Goal: Task Accomplishment & Management: Use online tool/utility

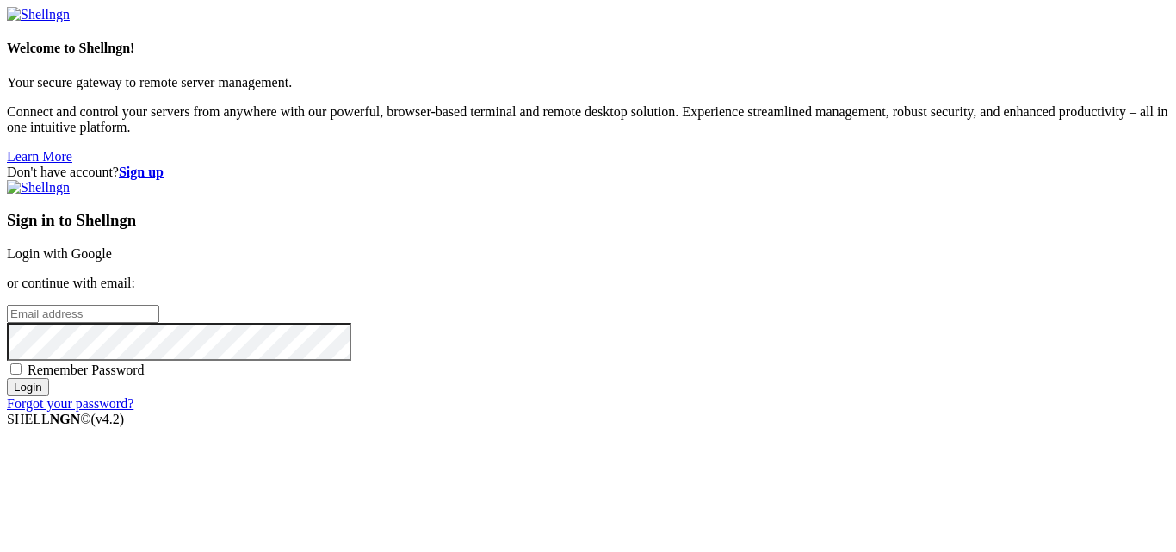
type input "root"
click at [49, 396] on input "Login" at bounding box center [28, 387] width 42 height 18
click at [112, 246] on link "Login with Google" at bounding box center [59, 253] width 105 height 15
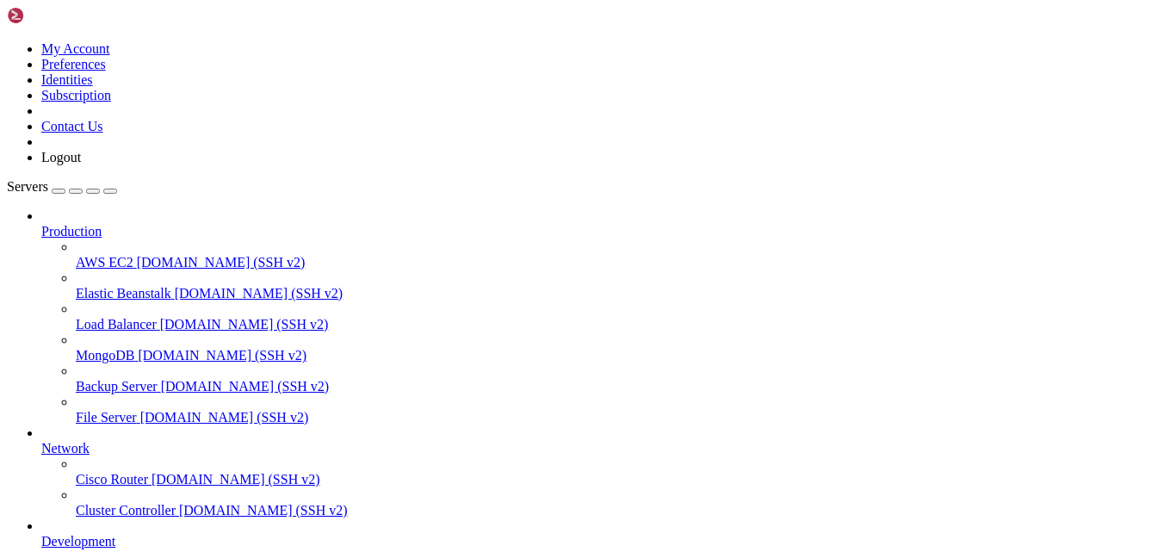
click at [7, 41] on icon at bounding box center [7, 41] width 0 height 0
click at [81, 164] on link "Logout" at bounding box center [61, 157] width 40 height 15
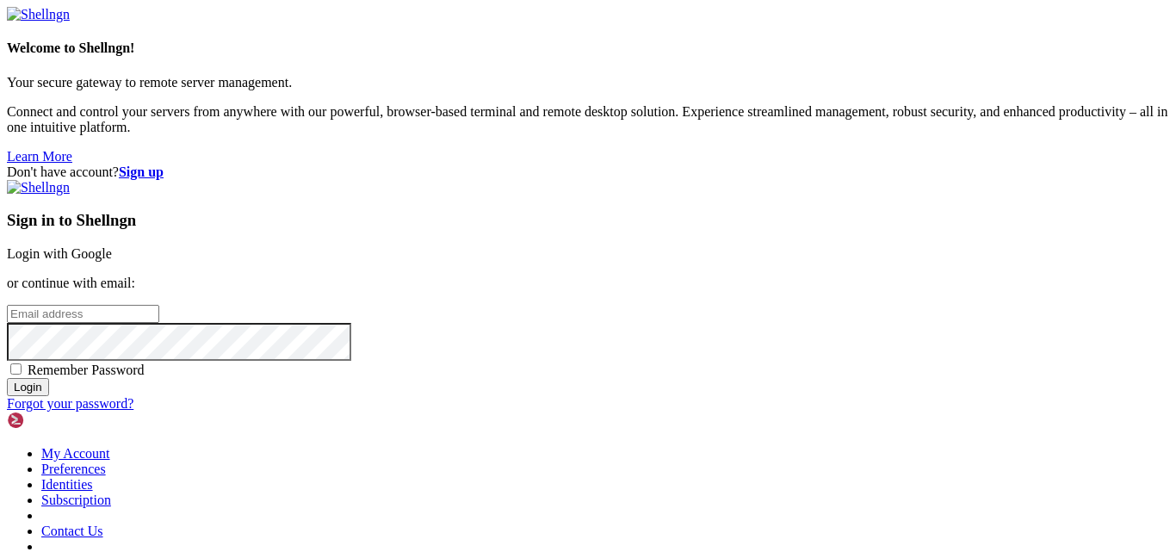
type input "root"
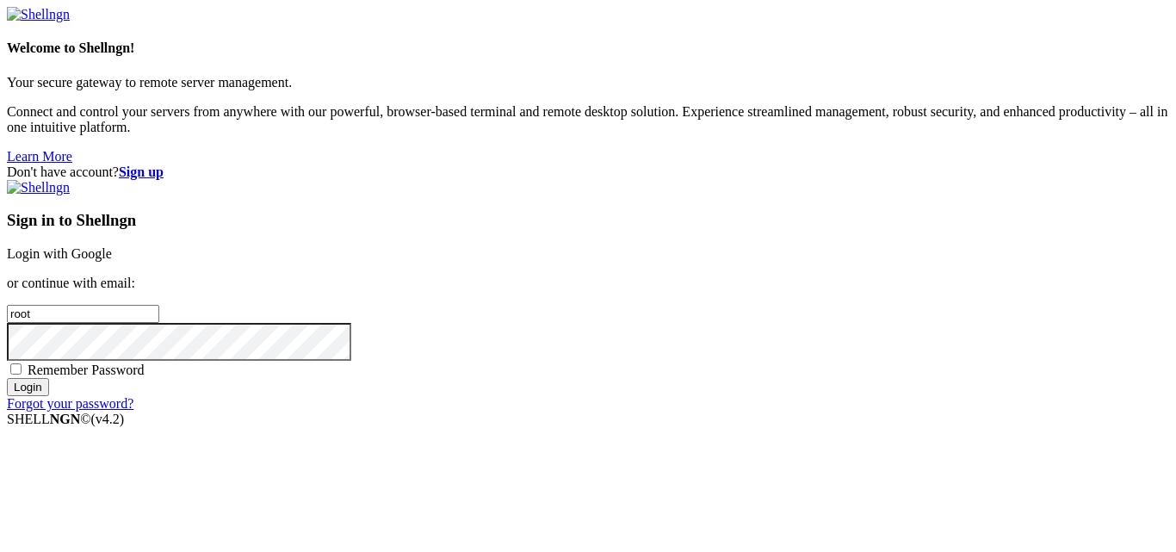
click at [112, 246] on link "Login with Google" at bounding box center [59, 253] width 105 height 15
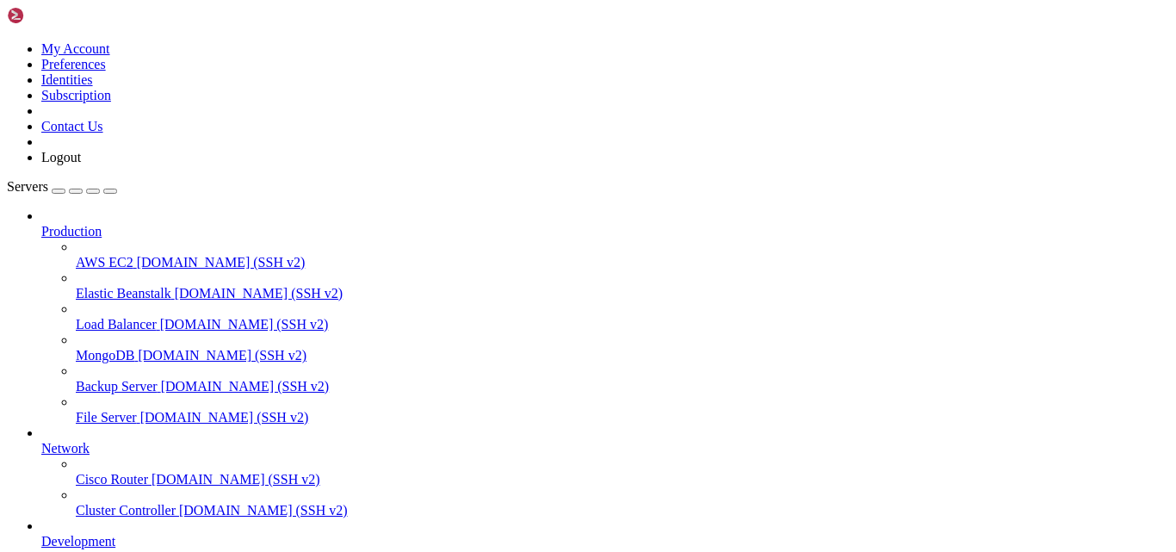
scroll to position [143, 0]
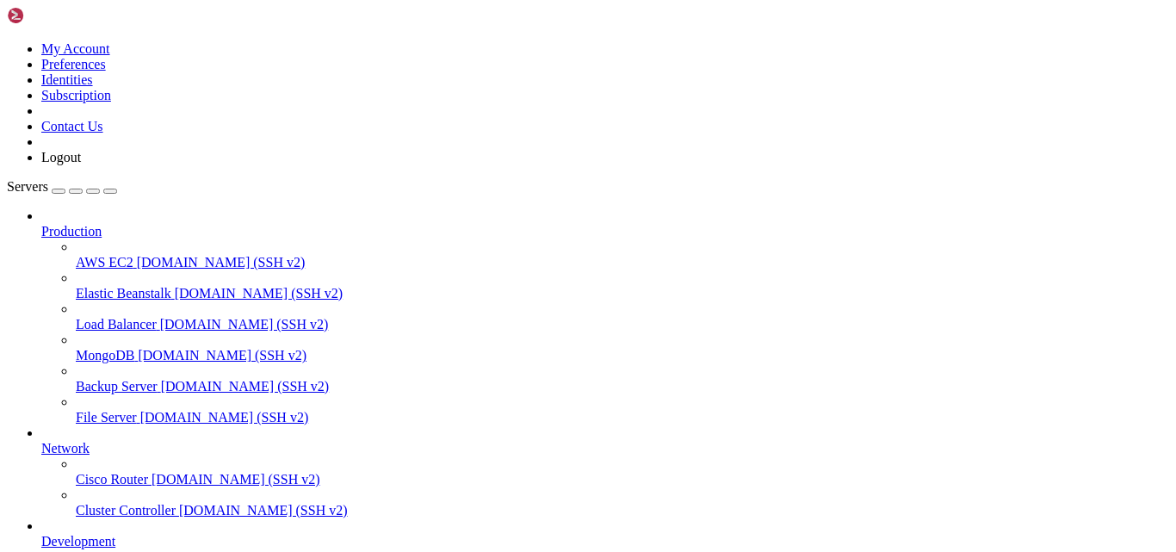
click at [7, 41] on icon at bounding box center [7, 41] width 0 height 0
click at [81, 164] on link "Logout" at bounding box center [61, 157] width 40 height 15
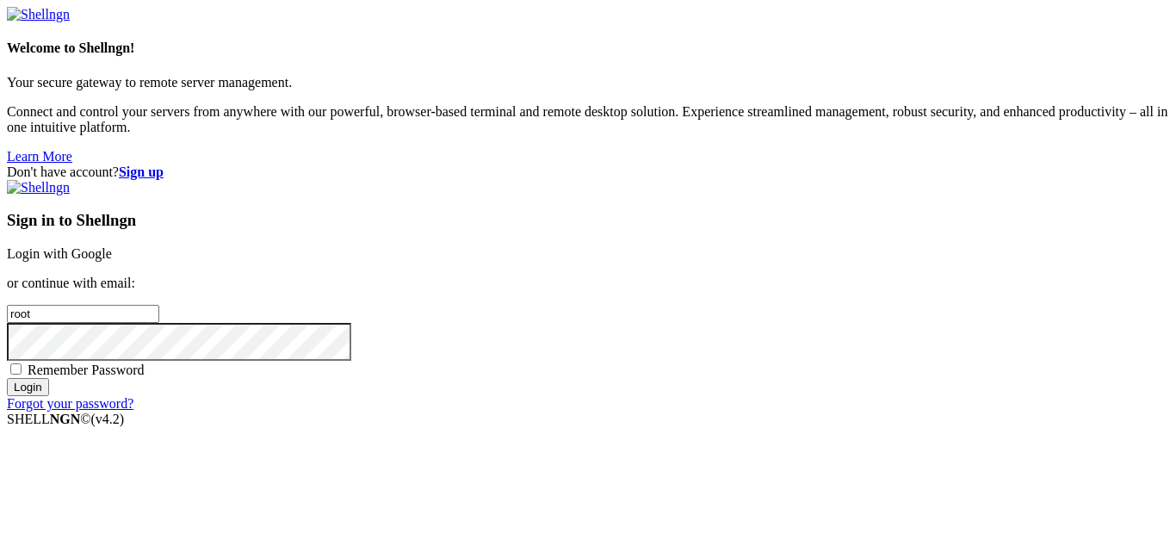
click at [112, 246] on link "Login with Google" at bounding box center [59, 253] width 105 height 15
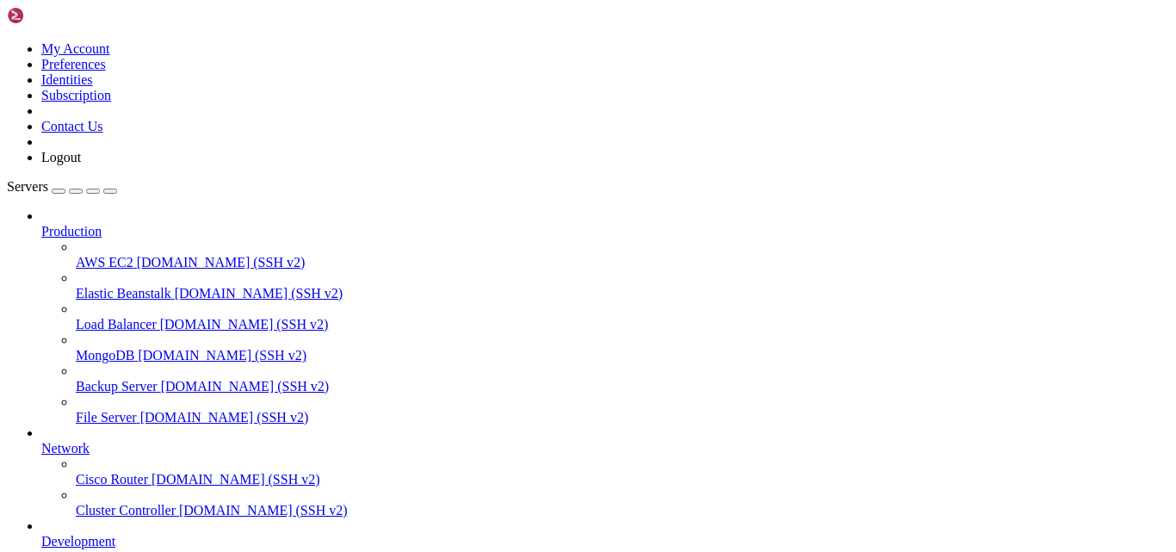
scroll to position [143, 0]
click at [7, 41] on icon at bounding box center [7, 41] width 0 height 0
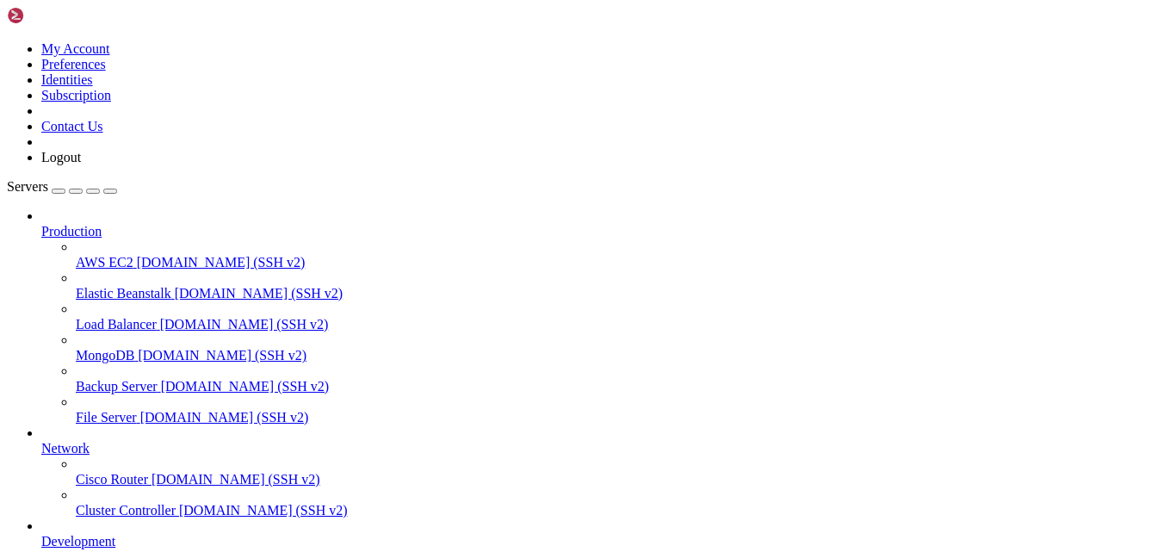
click at [110, 53] on link "My Account" at bounding box center [75, 48] width 69 height 15
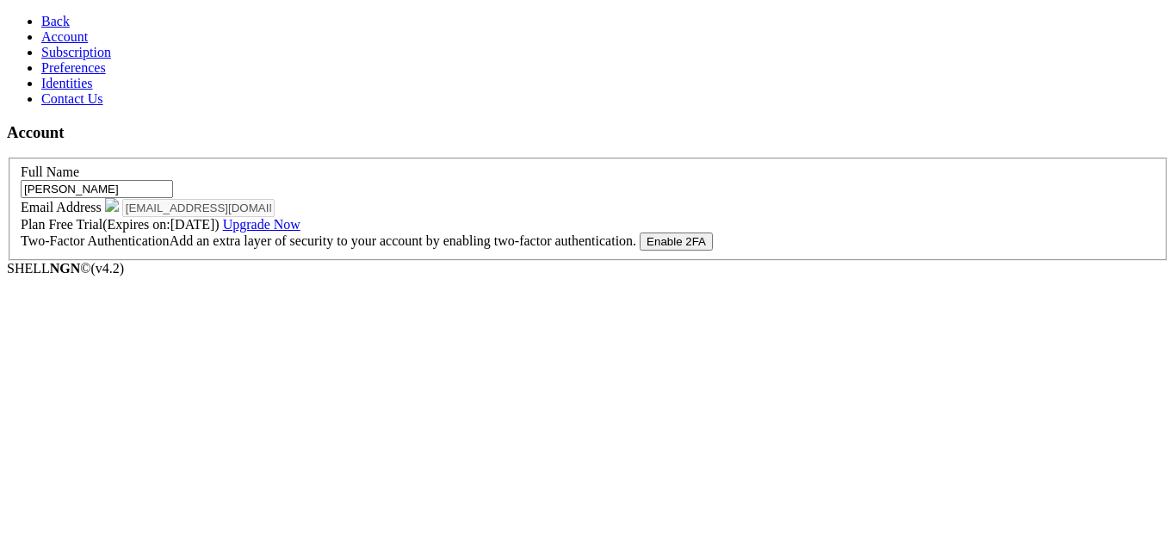
click at [41, 14] on link "Back" at bounding box center [55, 21] width 28 height 15
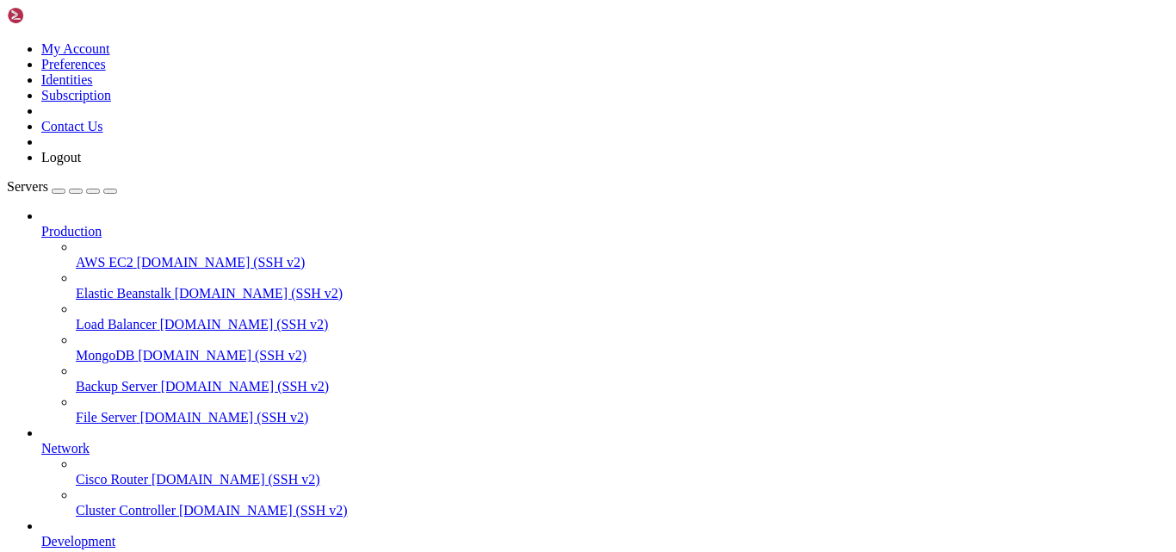
click at [7, 41] on link at bounding box center [7, 41] width 0 height 0
click at [81, 164] on link "Logout" at bounding box center [61, 157] width 40 height 15
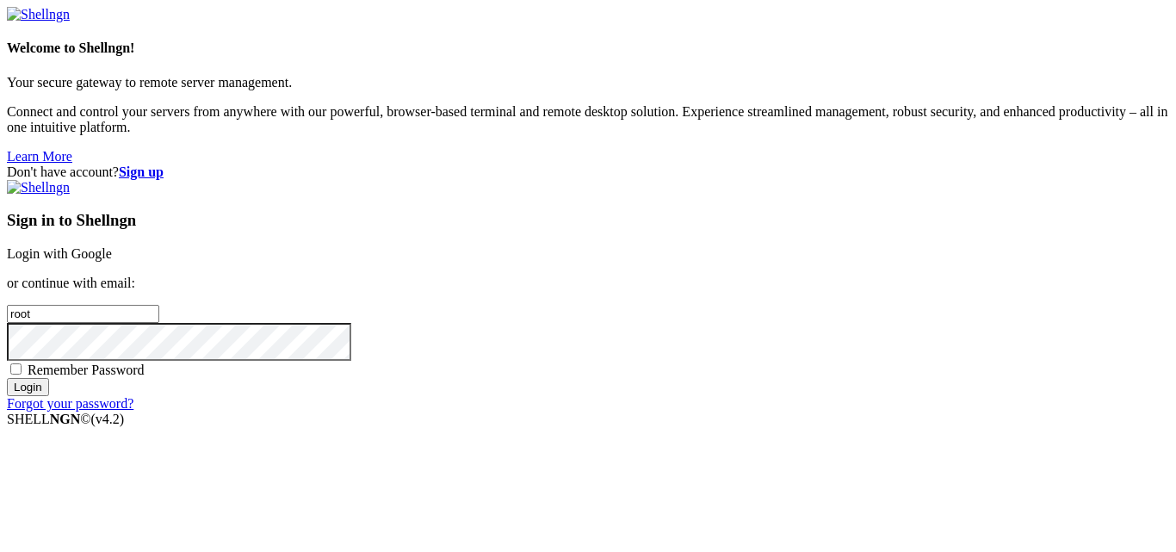
click at [112, 246] on link "Login with Google" at bounding box center [59, 253] width 105 height 15
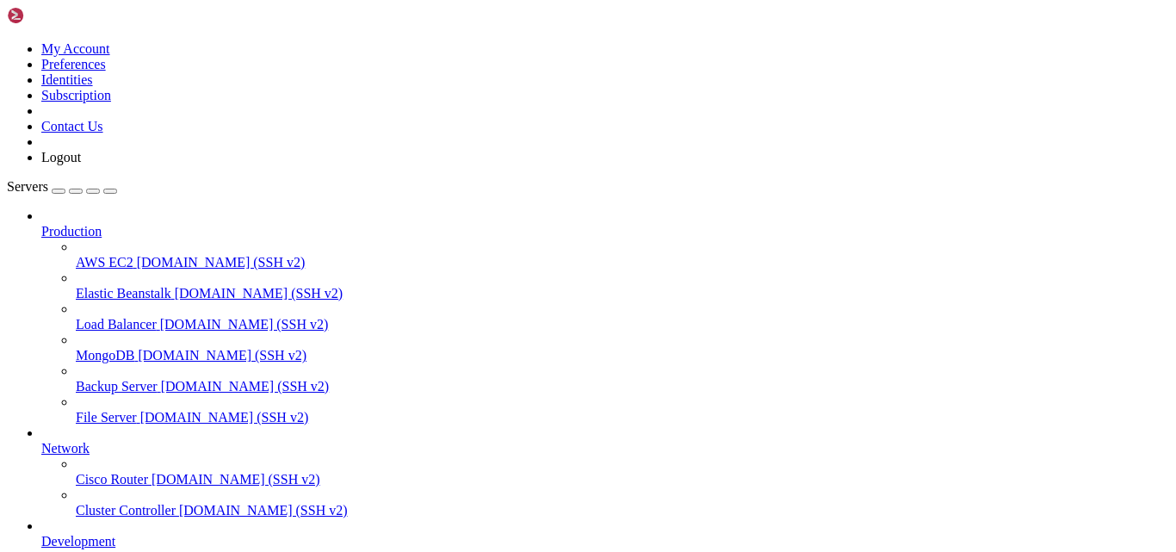
scroll to position [234, 0]
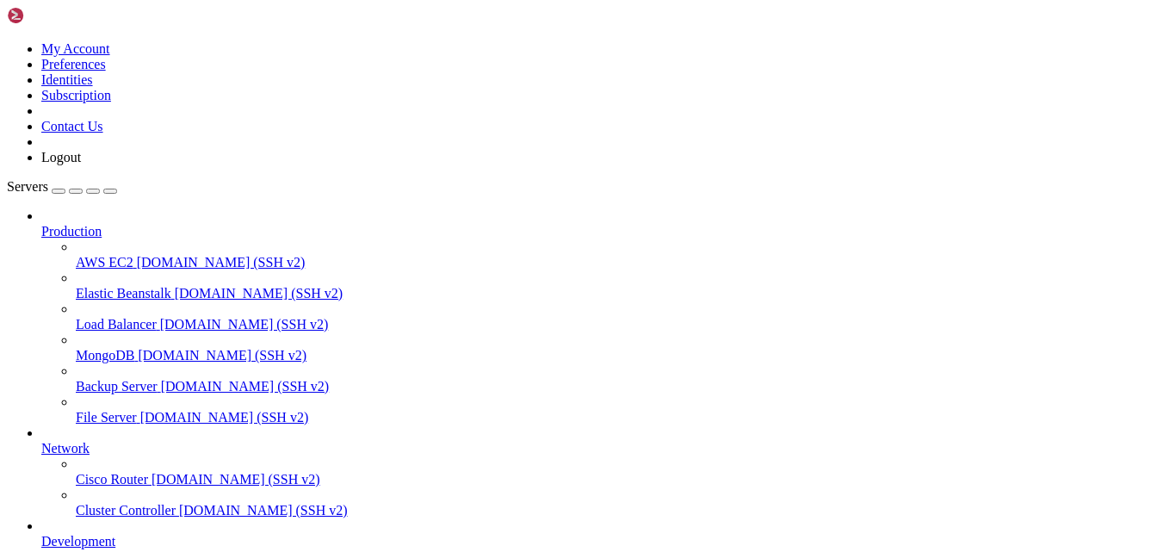
drag, startPoint x: 278, startPoint y: 1282, endPoint x: 222, endPoint y: 1254, distance: 62.4
click html "Page up _____ / ___/___ _ _ _____ _ ___ ___ | | / _ \| \| |_ _/ \ | _ )/ _ \ | …"
drag, startPoint x: 154, startPoint y: 1158, endPoint x: 67, endPoint y: 1226, distance: 110.4
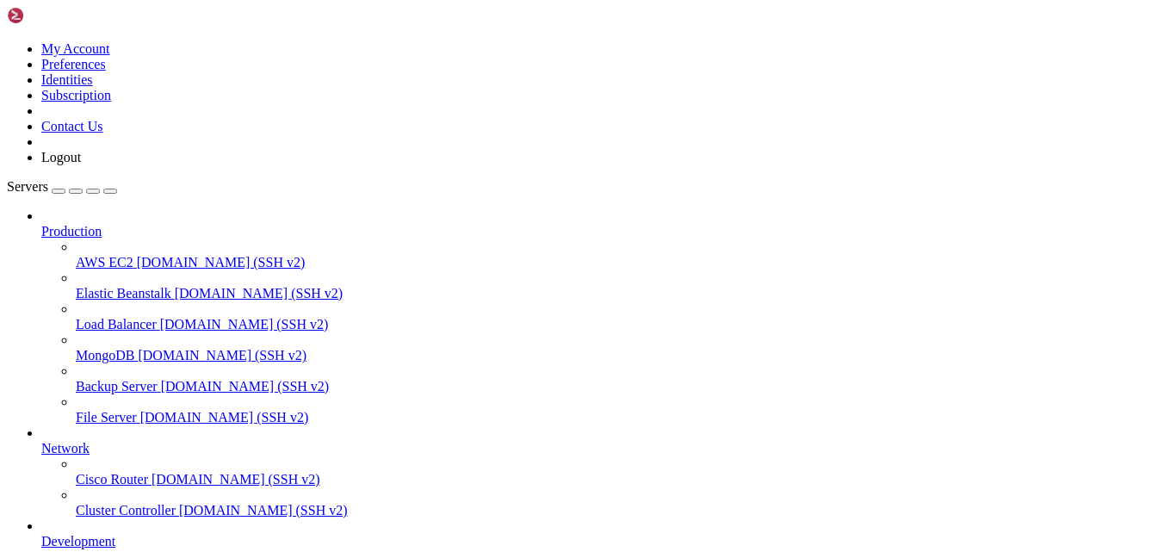
drag, startPoint x: 199, startPoint y: 1259, endPoint x: 766, endPoint y: 1218, distance: 568.2
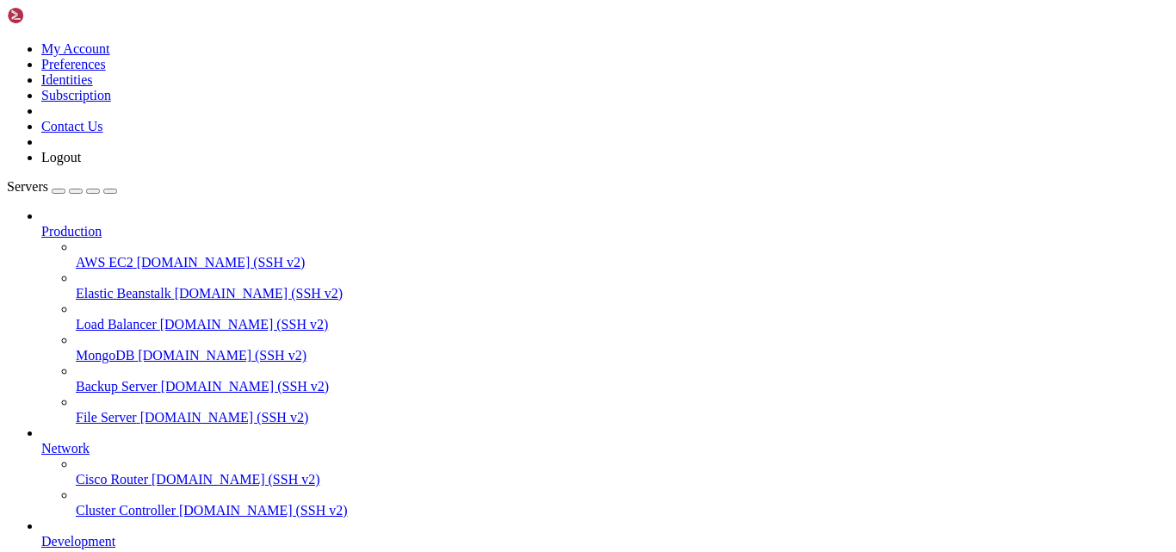
scroll to position [93, 0]
drag, startPoint x: 186, startPoint y: 1445, endPoint x: 61, endPoint y: 1173, distance: 299.4
drag, startPoint x: 556, startPoint y: 1067, endPoint x: 214, endPoint y: 1326, distance: 429.1
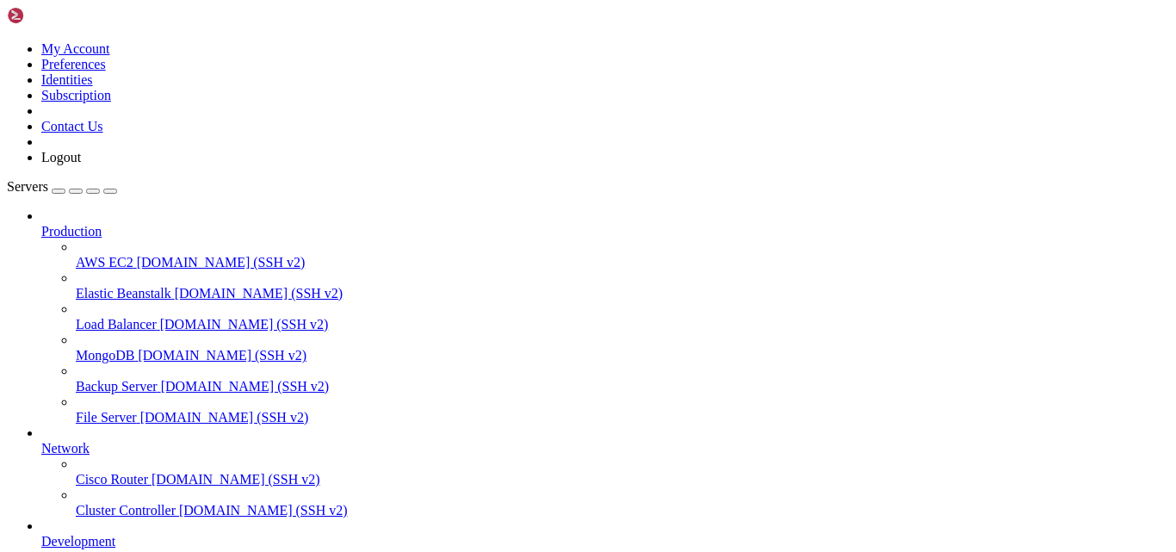
scroll to position [761, 0]
drag, startPoint x: 454, startPoint y: 1415, endPoint x: 360, endPoint y: 1424, distance: 94.3
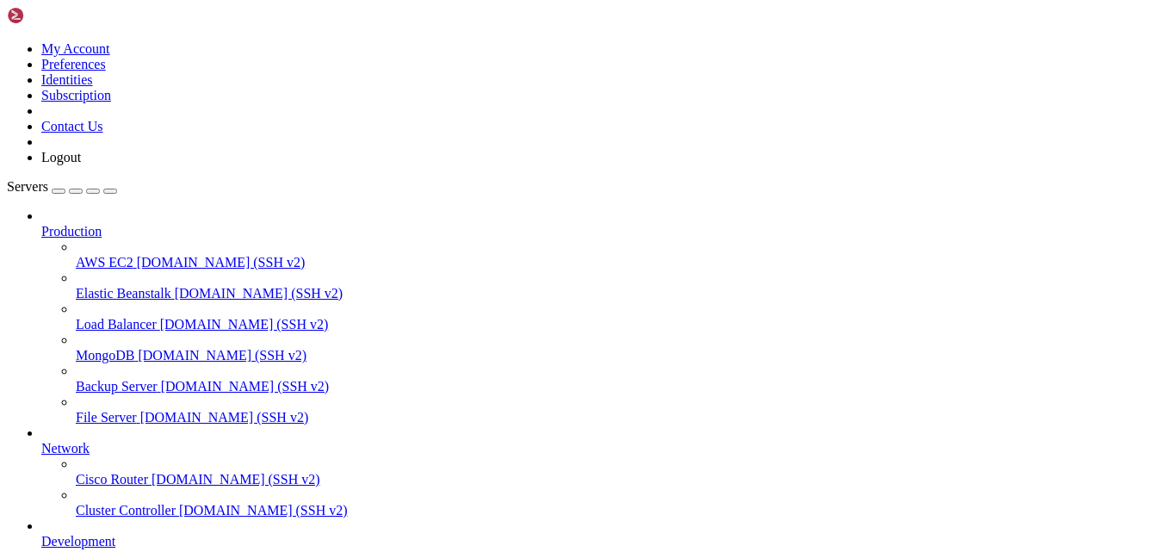
drag, startPoint x: 507, startPoint y: 1416, endPoint x: 159, endPoint y: 1356, distance: 353.0
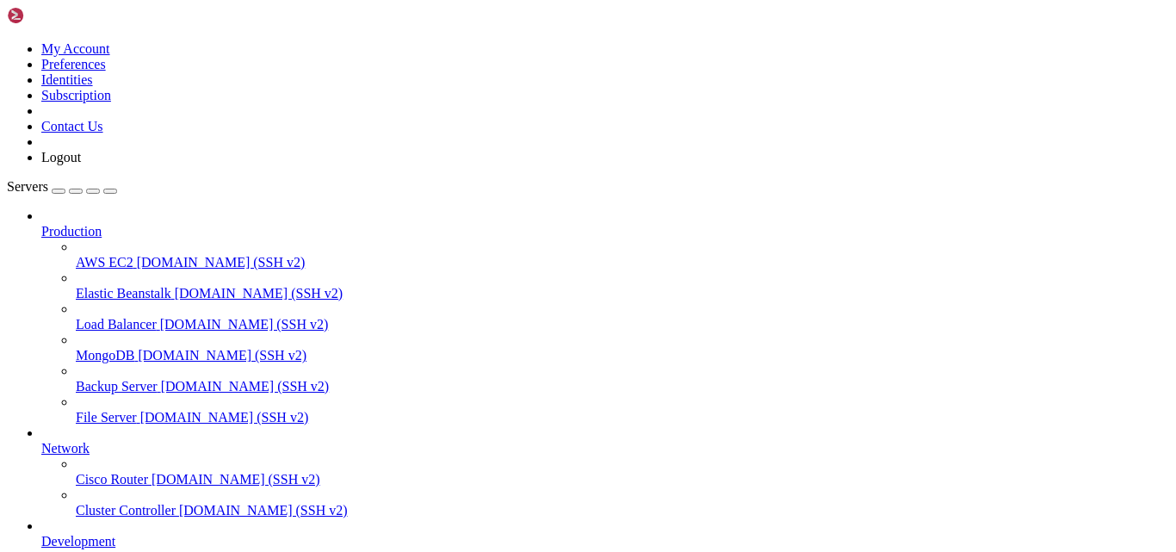
scroll to position [1113, 0]
drag, startPoint x: 190, startPoint y: 1447, endPoint x: 626, endPoint y: 1340, distance: 448.7
drag, startPoint x: 171, startPoint y: 1451, endPoint x: 90, endPoint y: 1461, distance: 81.5
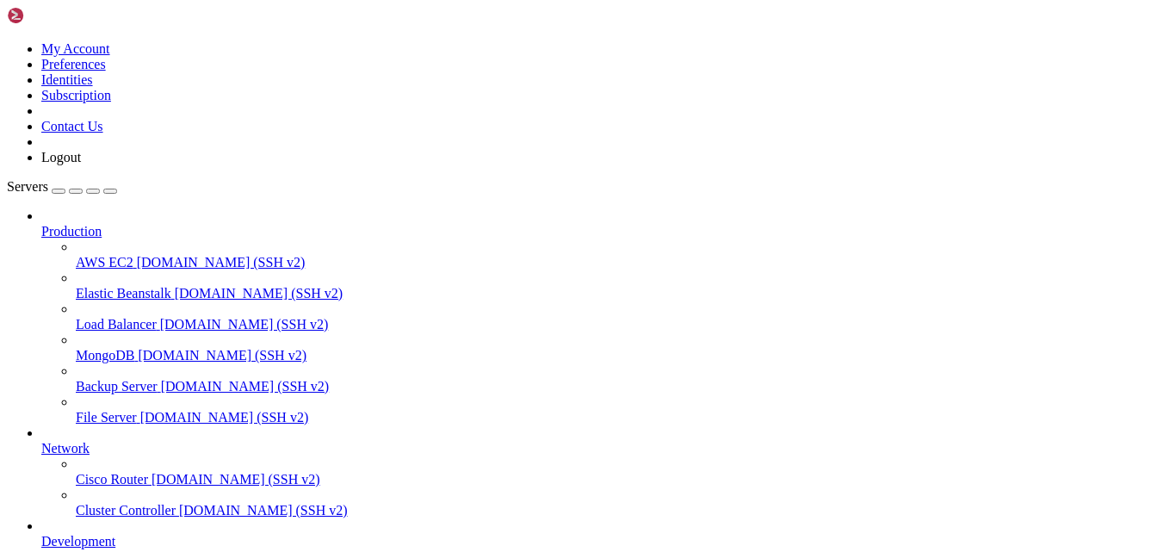
drag, startPoint x: 200, startPoint y: 1439, endPoint x: 102, endPoint y: 1446, distance: 97.6
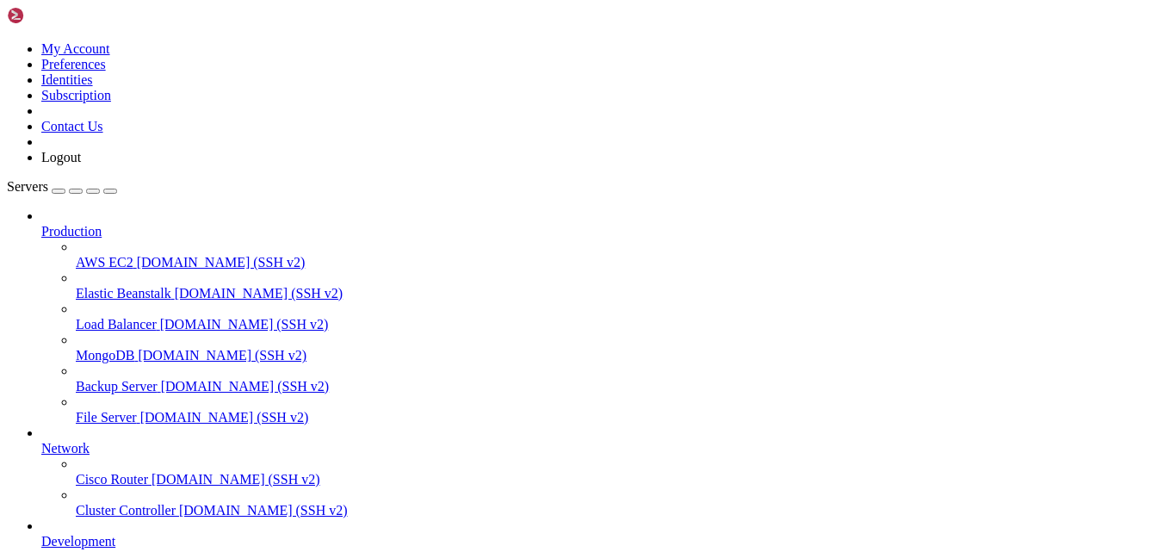
drag, startPoint x: 13, startPoint y: 1174, endPoint x: 412, endPoint y: 1230, distance: 402.7
drag, startPoint x: 711, startPoint y: 1392, endPoint x: 8, endPoint y: 1158, distance: 741.3
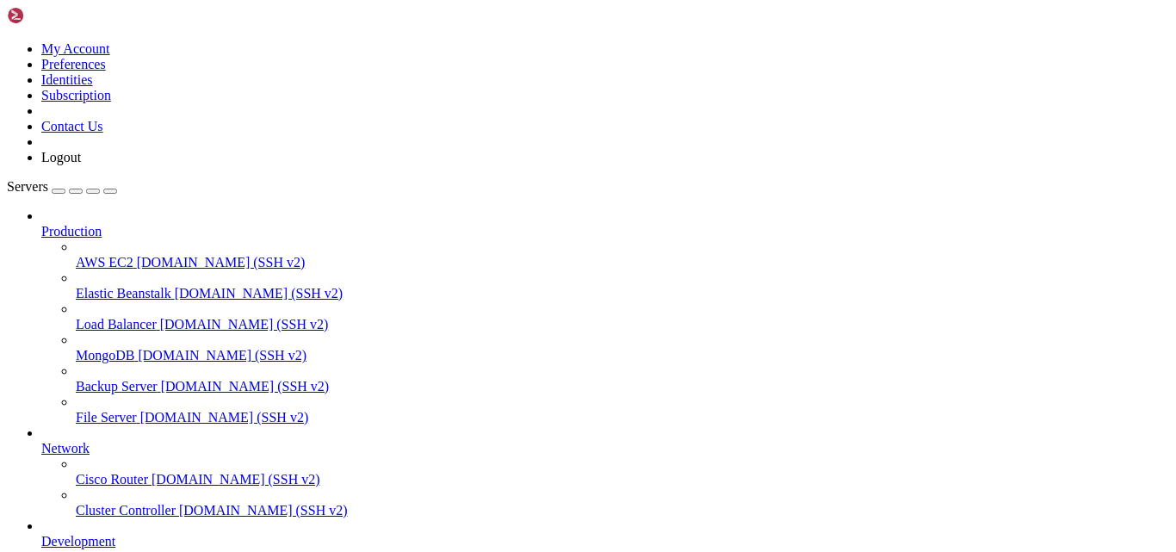
copy div "/home/fusecommunica/public_html/resources/sql/install/tblmarketconnect_services…"
